Goal: Task Accomplishment & Management: Manage account settings

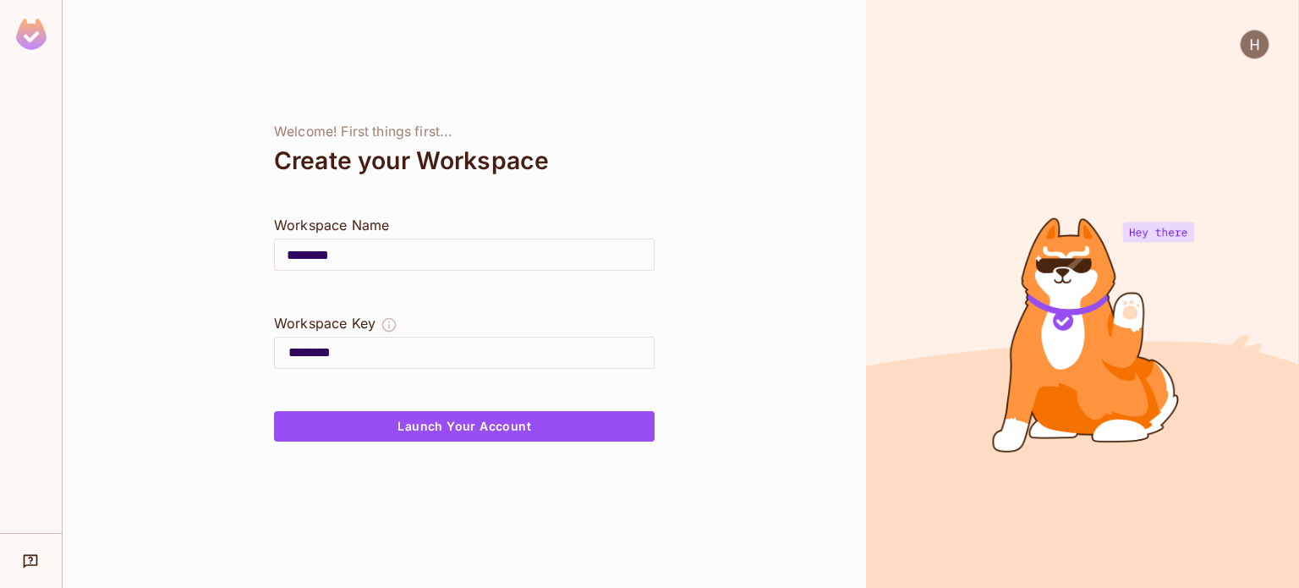
click at [343, 351] on input "********" at bounding box center [470, 352] width 365 height 27
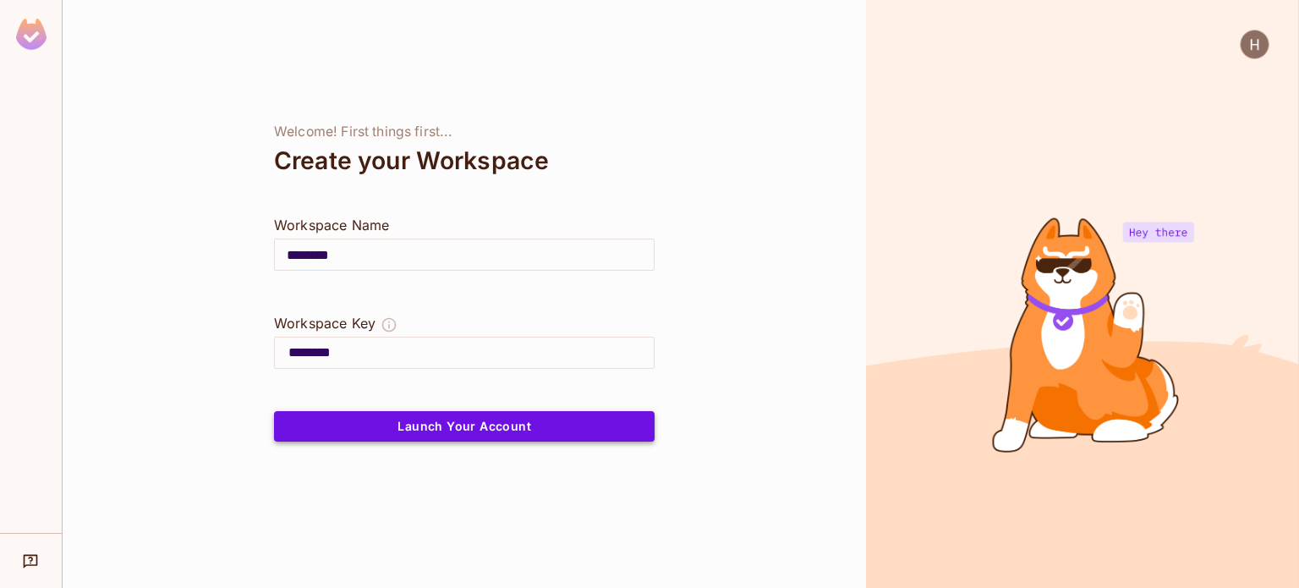
click at [463, 428] on button "Launch Your Account" at bounding box center [464, 426] width 380 height 30
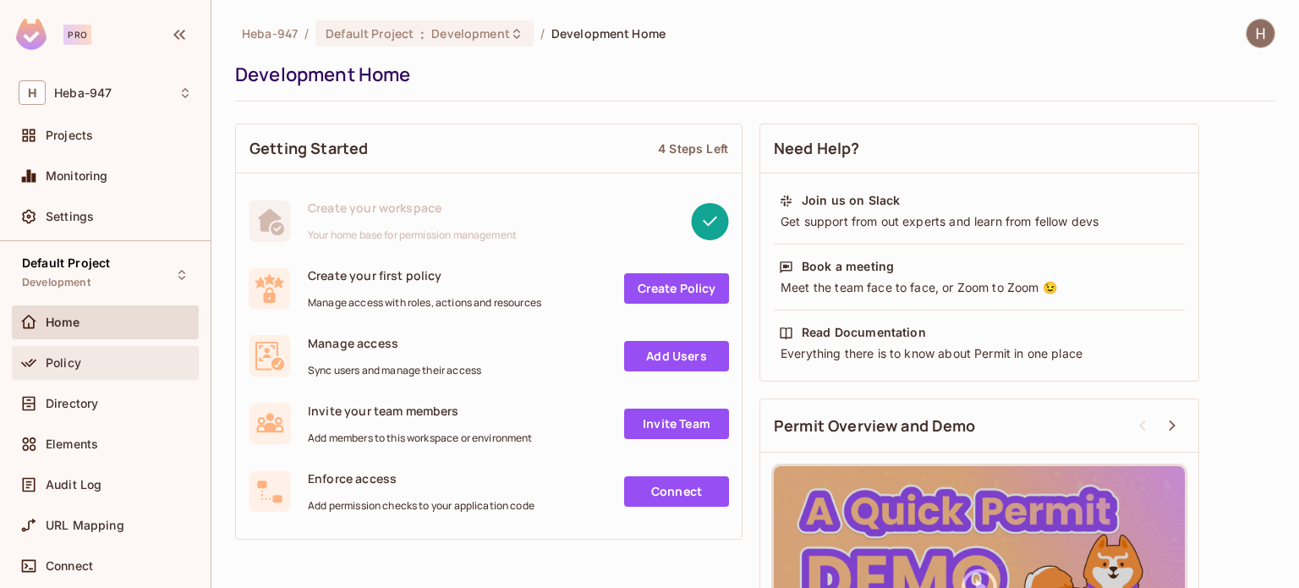
click at [91, 368] on div "Policy" at bounding box center [119, 363] width 146 height 14
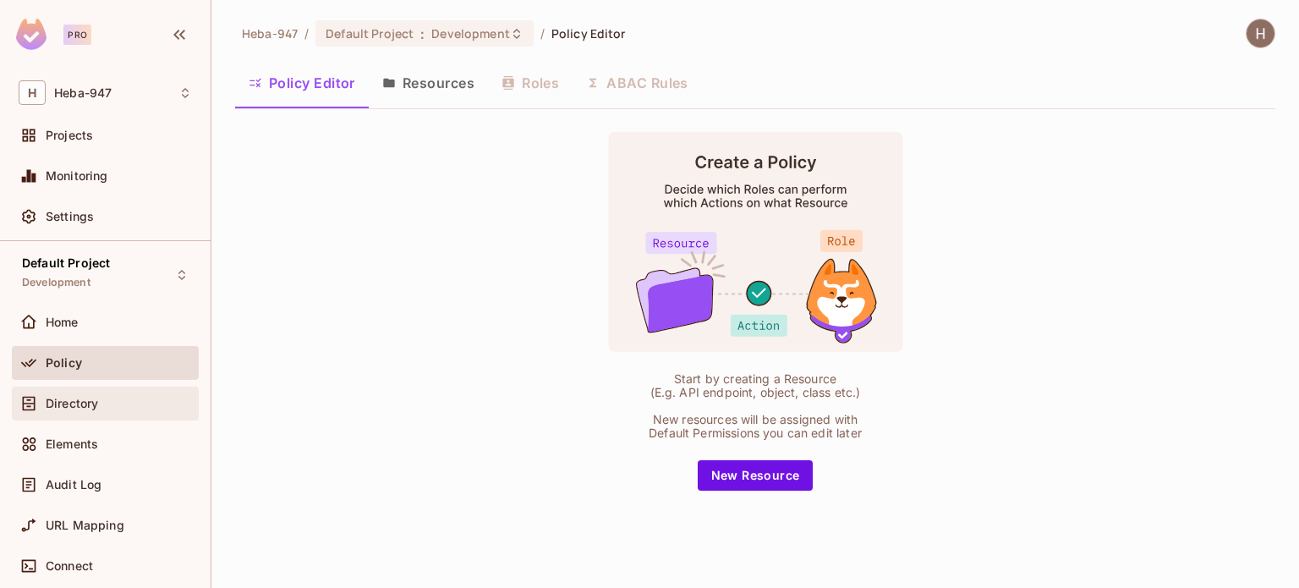
click at [94, 413] on div "Directory" at bounding box center [105, 403] width 187 height 34
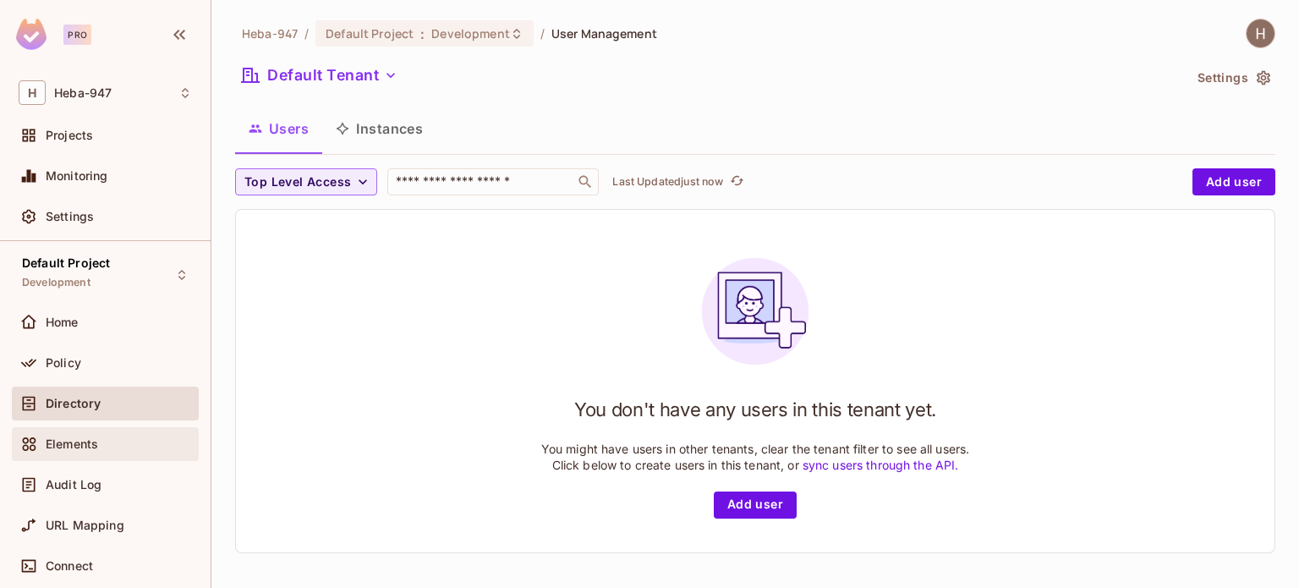
click at [91, 446] on span "Elements" at bounding box center [72, 444] width 52 height 14
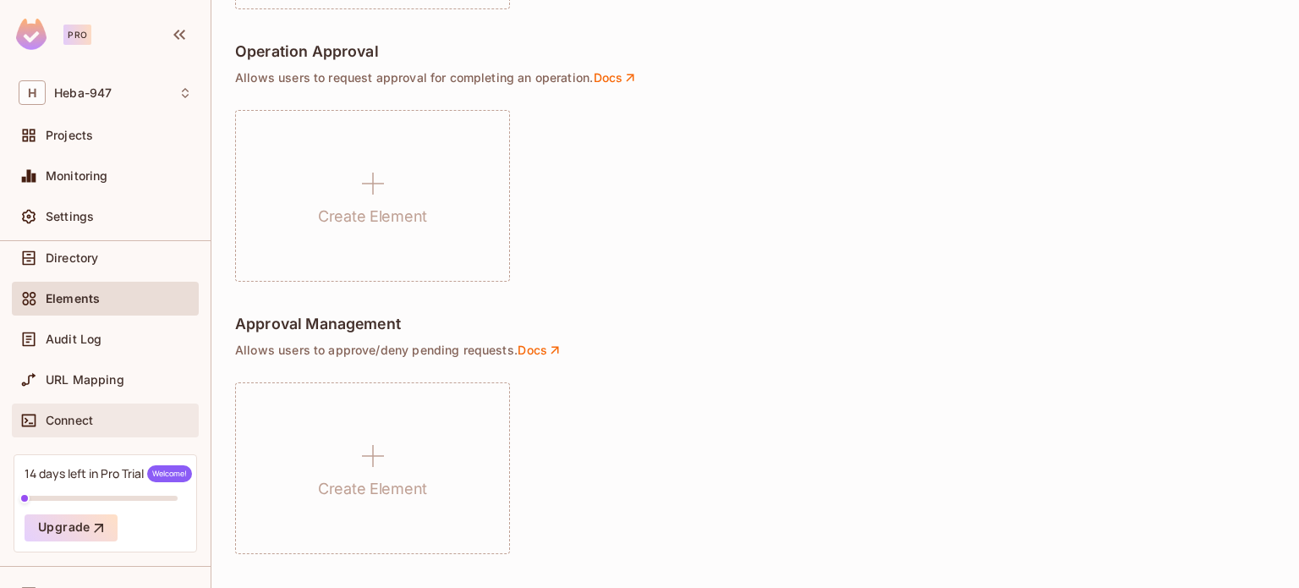
scroll to position [91, 0]
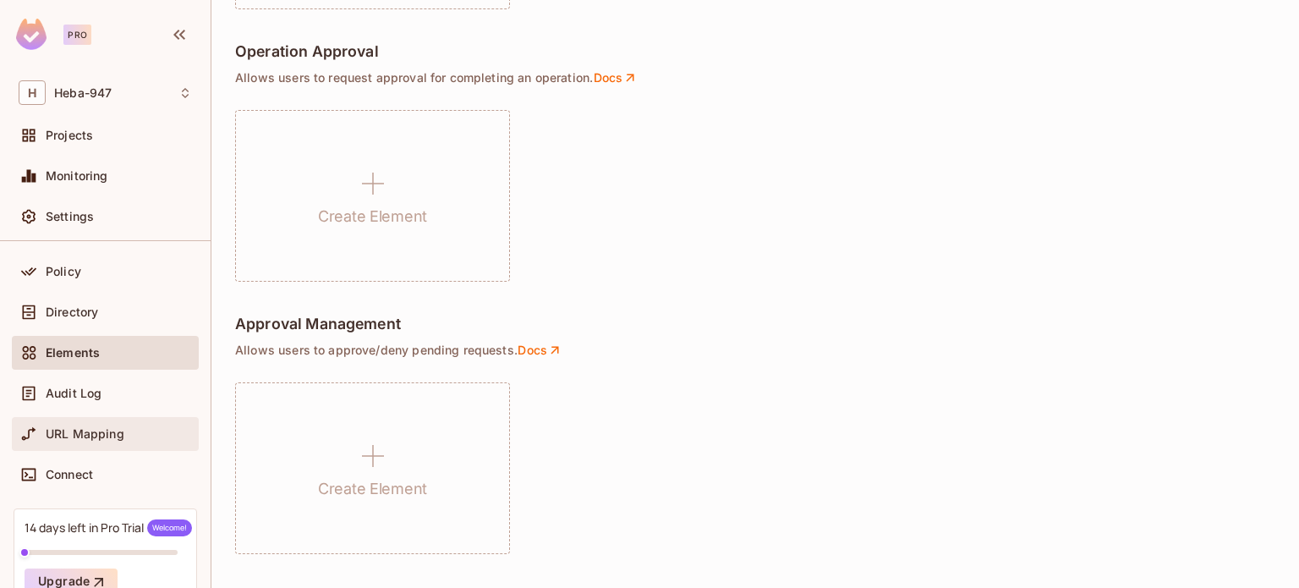
click at [107, 446] on div "URL Mapping" at bounding box center [105, 434] width 187 height 34
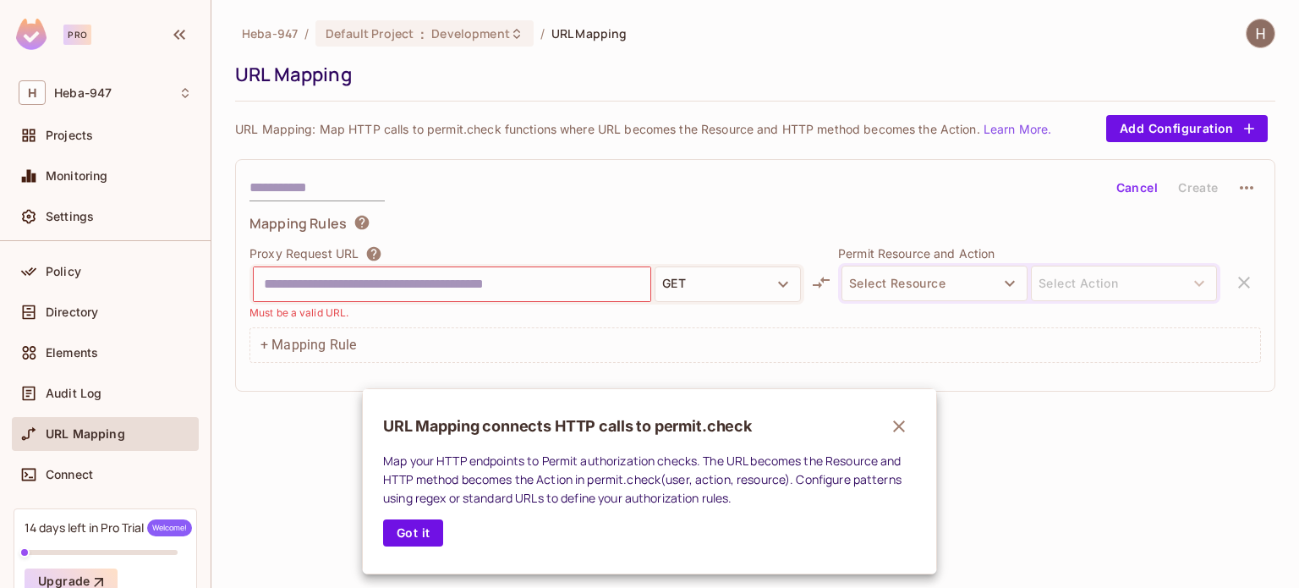
click at [90, 175] on div at bounding box center [649, 294] width 1299 height 588
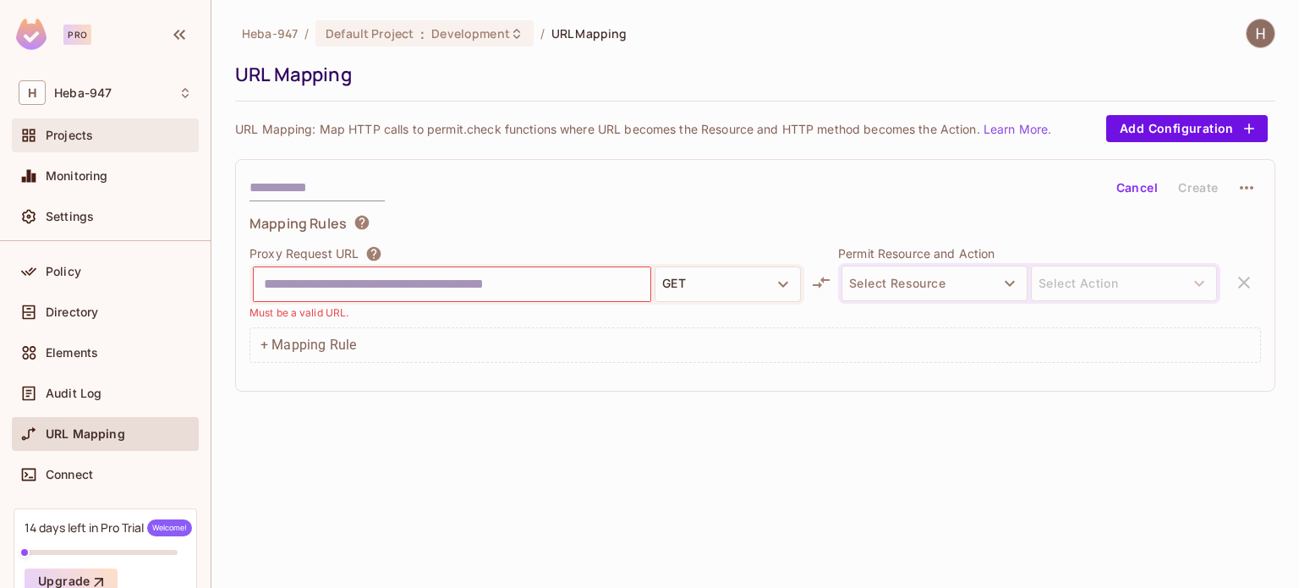
click at [101, 134] on div "Projects" at bounding box center [119, 136] width 146 height 14
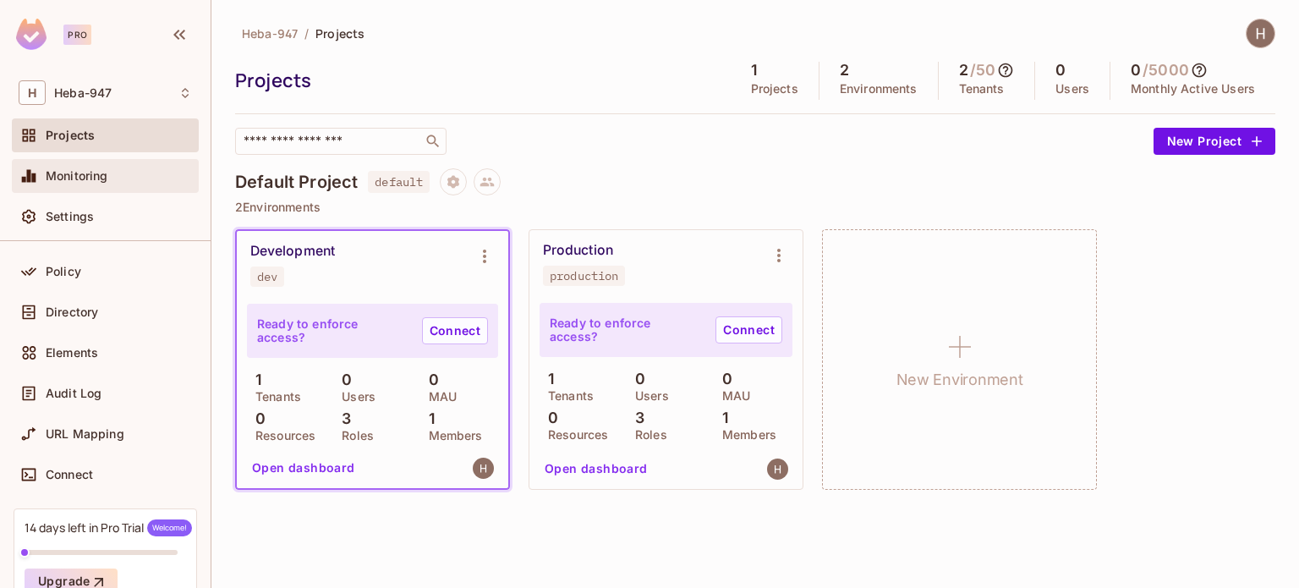
click at [90, 178] on span "Monitoring" at bounding box center [77, 176] width 63 height 14
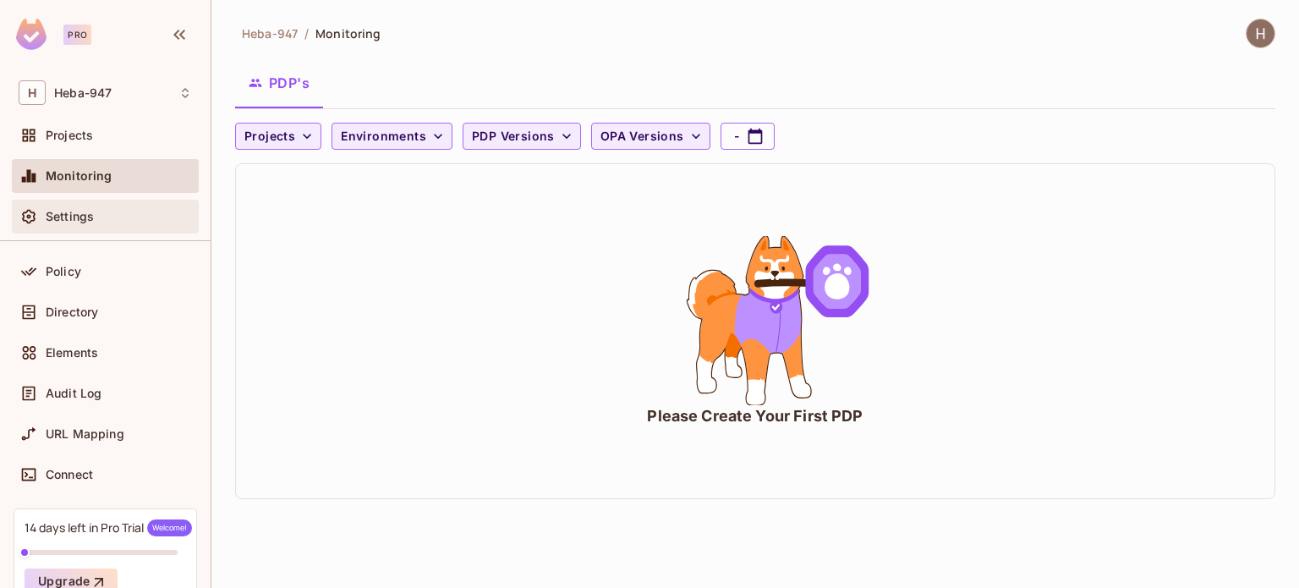
click at [84, 214] on span "Settings" at bounding box center [70, 217] width 48 height 14
